Goal: Transaction & Acquisition: Purchase product/service

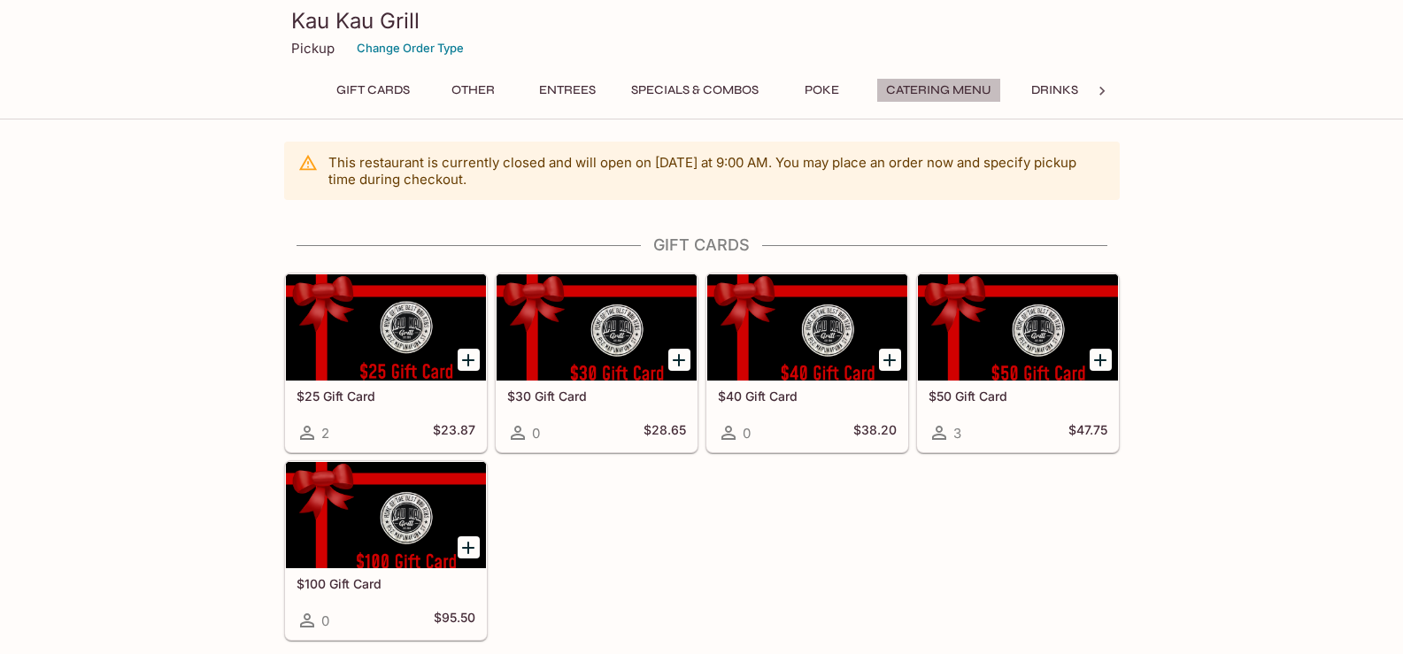
click at [981, 98] on button "Catering Menu" at bounding box center [939, 90] width 125 height 25
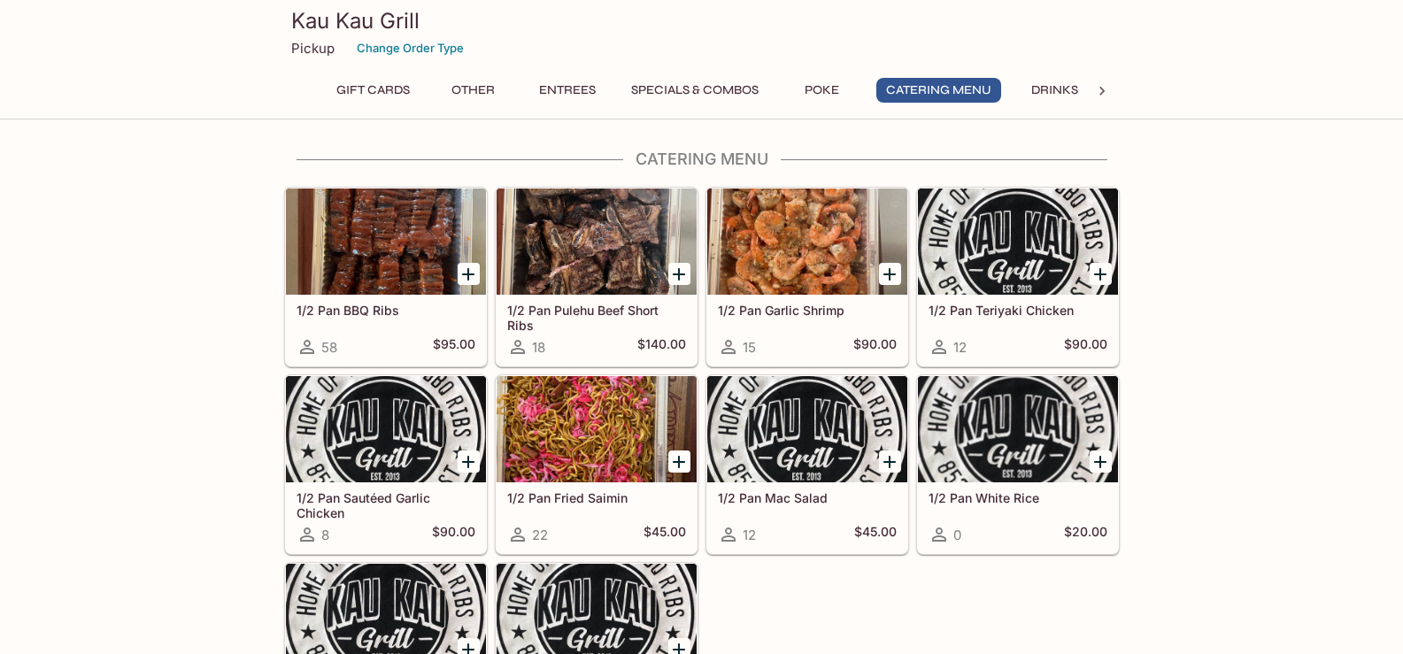
scroll to position [3228, 0]
click at [468, 274] on icon "Add 1/2 Pan BBQ Ribs" at bounding box center [468, 275] width 12 height 12
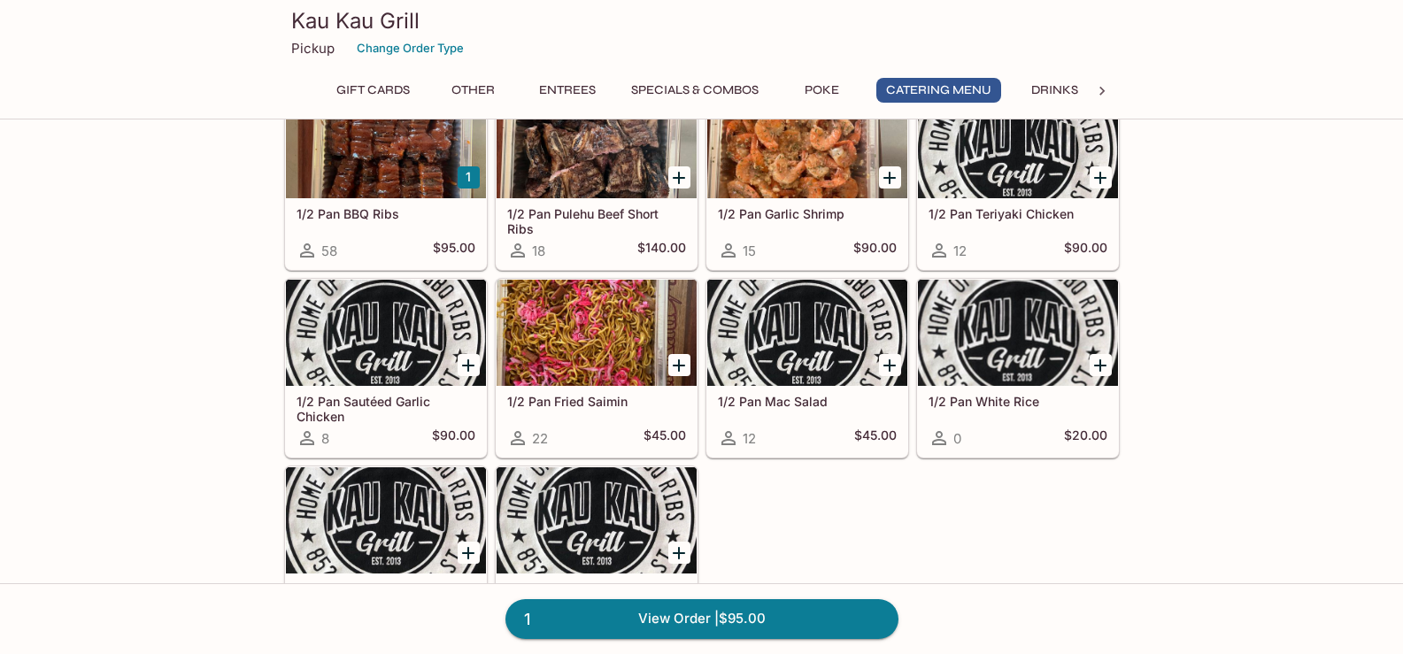
scroll to position [3494, 0]
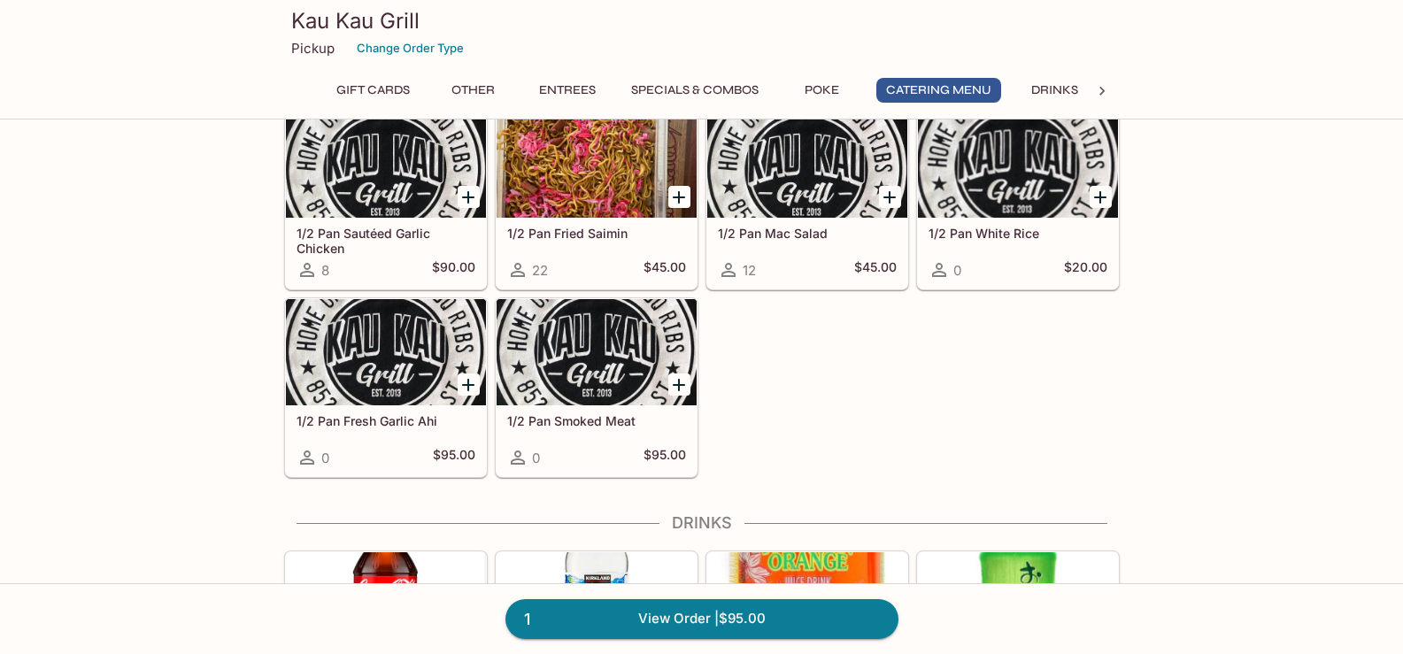
click at [684, 376] on icon "Add 1/2 Pan Smoked Meat" at bounding box center [679, 385] width 21 height 21
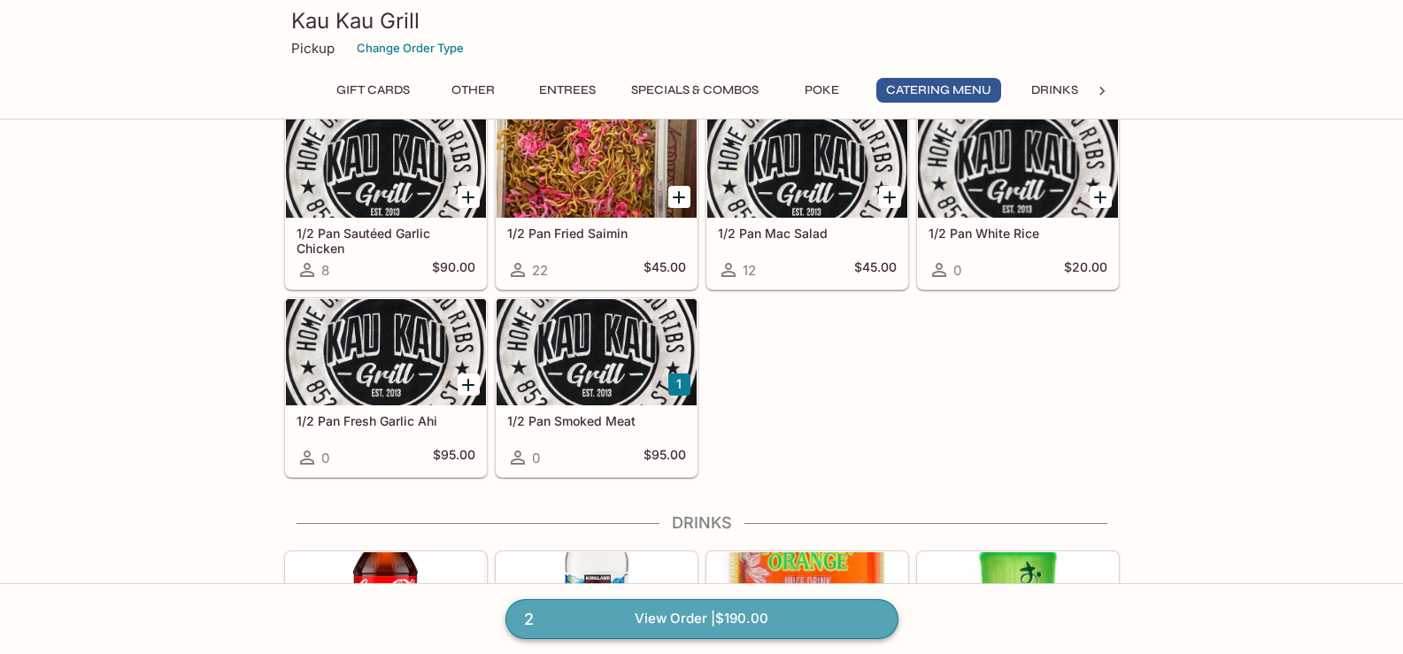
click at [721, 624] on link "2 View Order | $190.00" at bounding box center [702, 618] width 393 height 39
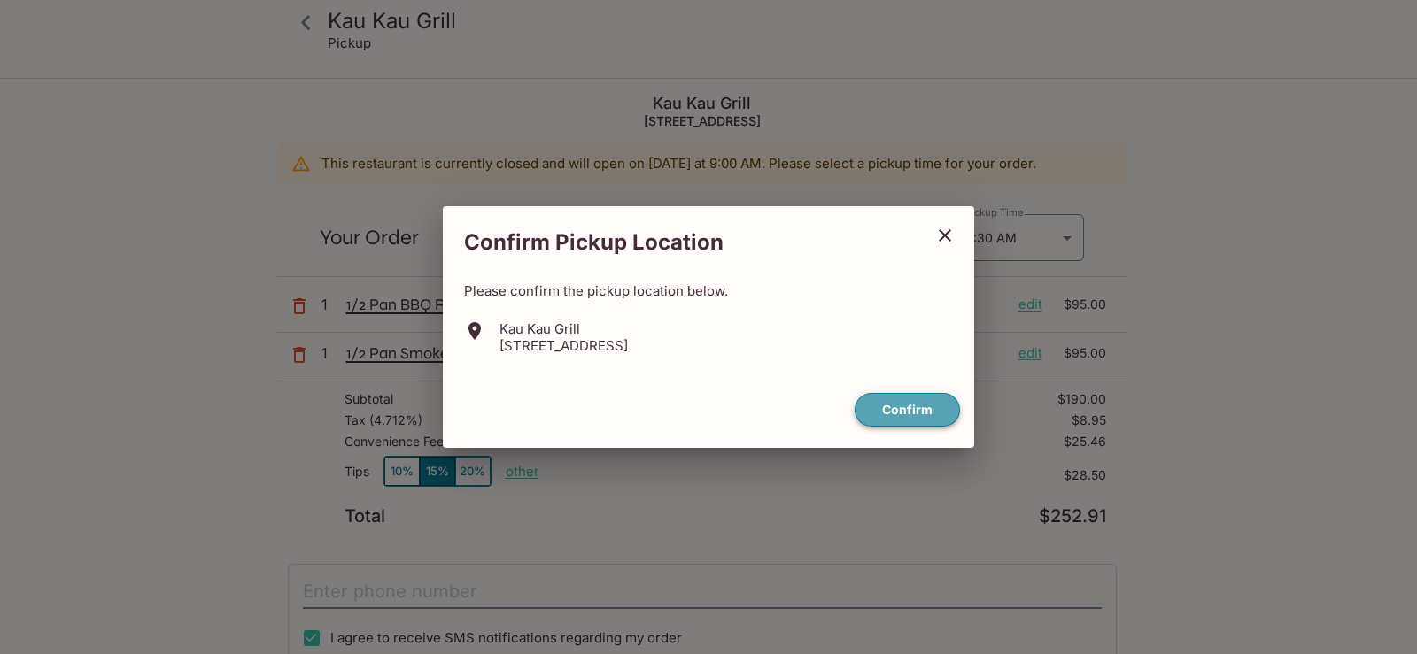
click at [935, 412] on button "Confirm" at bounding box center [906, 410] width 105 height 35
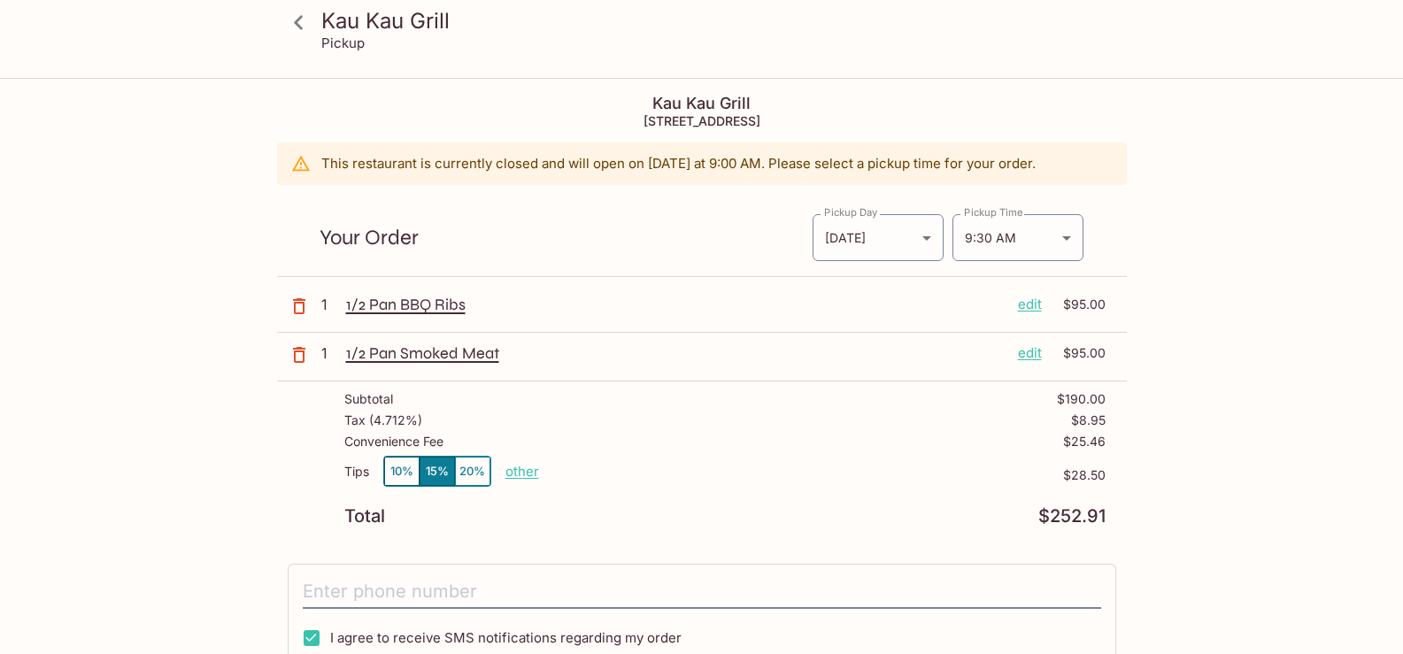
click at [1036, 309] on p "edit" at bounding box center [1030, 304] width 24 height 19
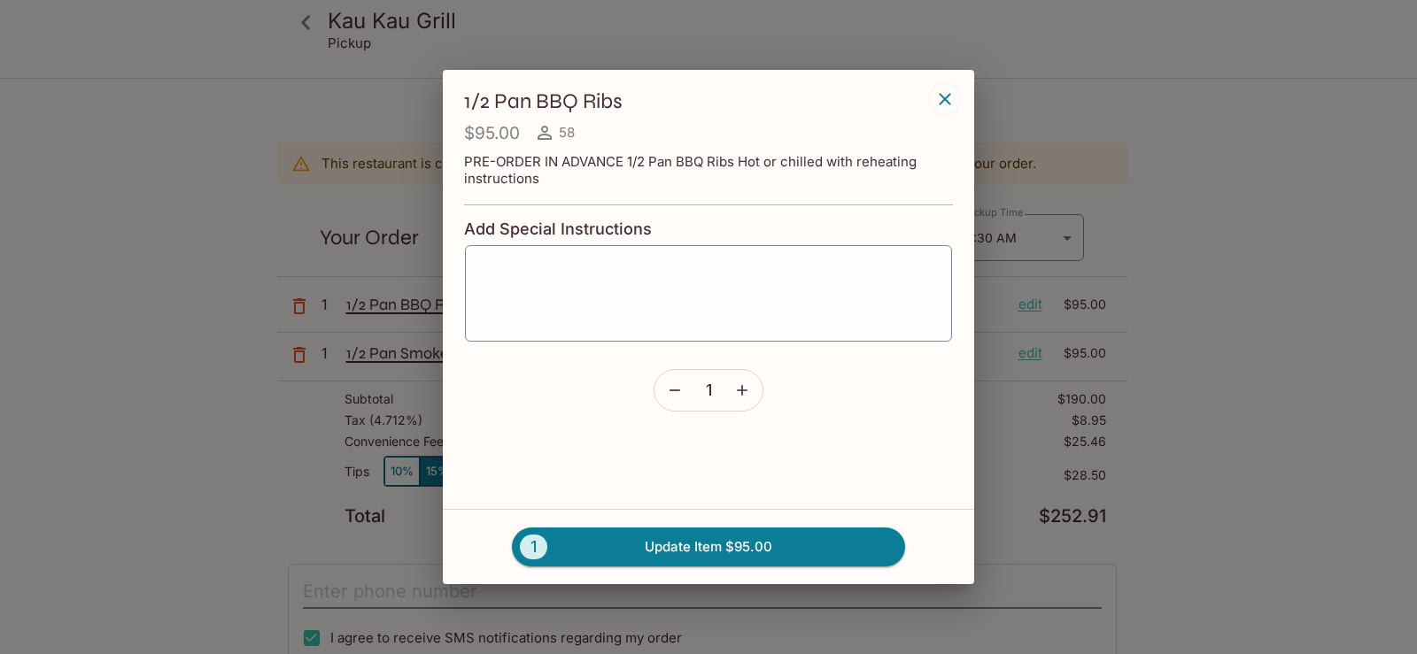
click at [761, 395] on button "button" at bounding box center [742, 390] width 41 height 41
click at [770, 533] on button "3 Update Item $285.00" at bounding box center [708, 547] width 393 height 39
